Goal: Find specific page/section: Find specific page/section

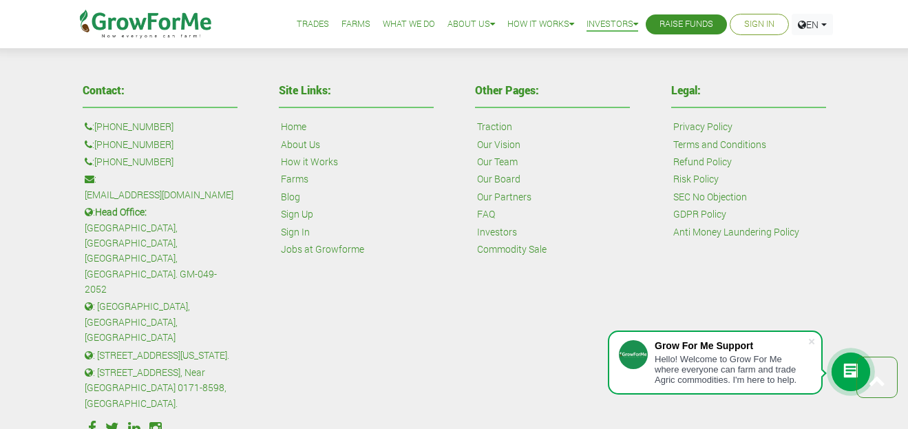
scroll to position [757, 0]
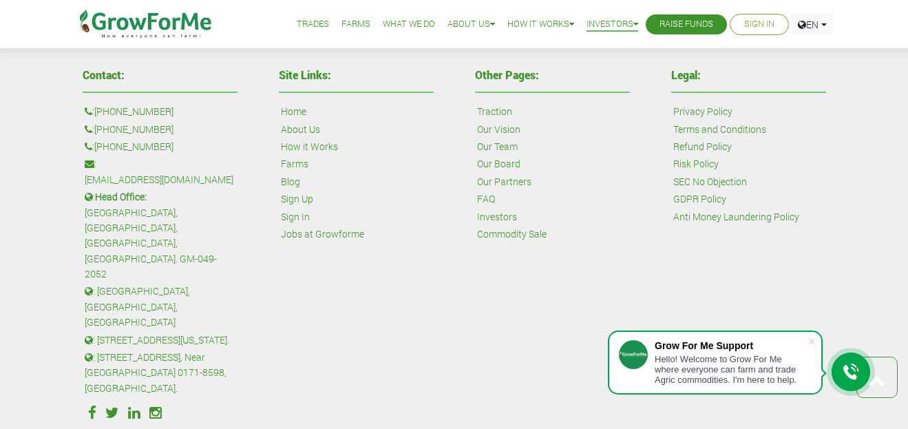
click at [492, 146] on link "Our Team" at bounding box center [497, 146] width 41 height 15
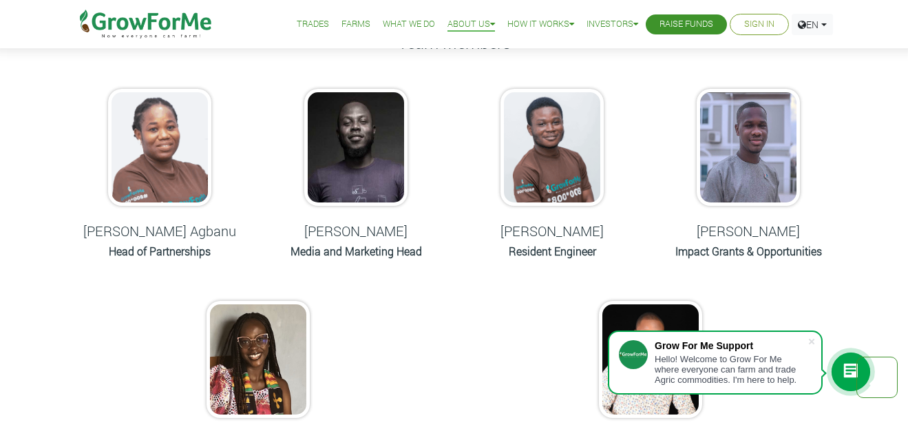
scroll to position [620, 0]
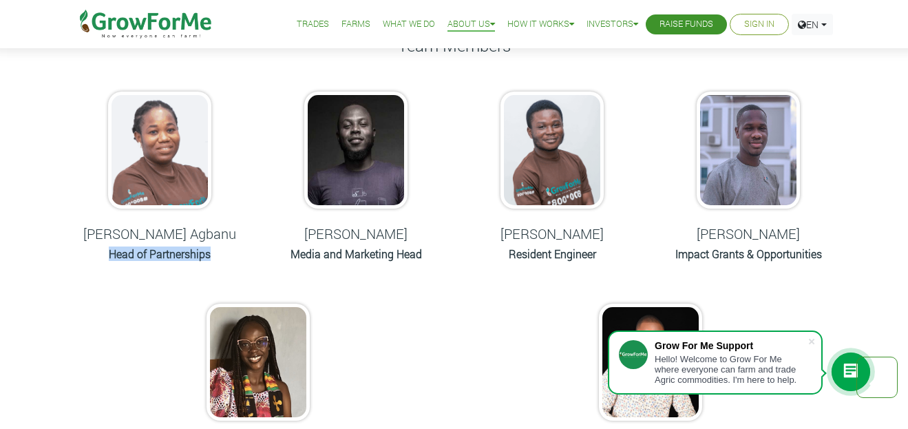
drag, startPoint x: 109, startPoint y: 257, endPoint x: 215, endPoint y: 260, distance: 106.1
click at [215, 260] on h6 "Head of Partnerships" at bounding box center [160, 253] width 162 height 13
click at [235, 257] on h6 "Head of Partnerships" at bounding box center [160, 253] width 162 height 13
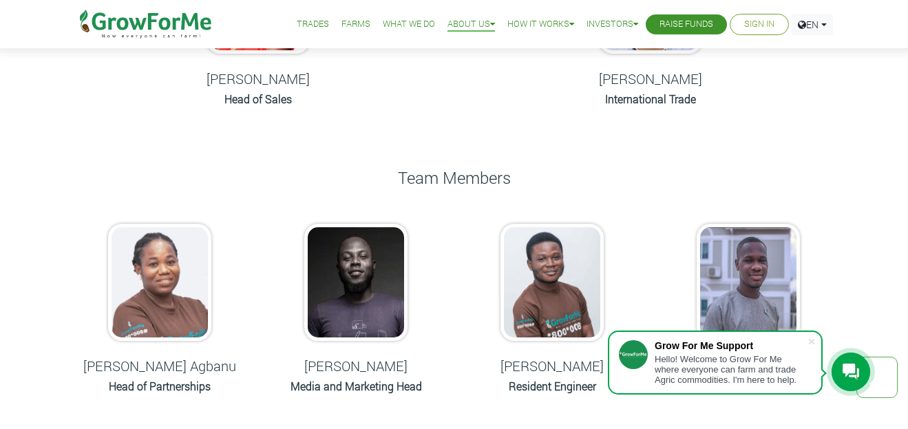
scroll to position [482, 0]
